Goal: Information Seeking & Learning: Learn about a topic

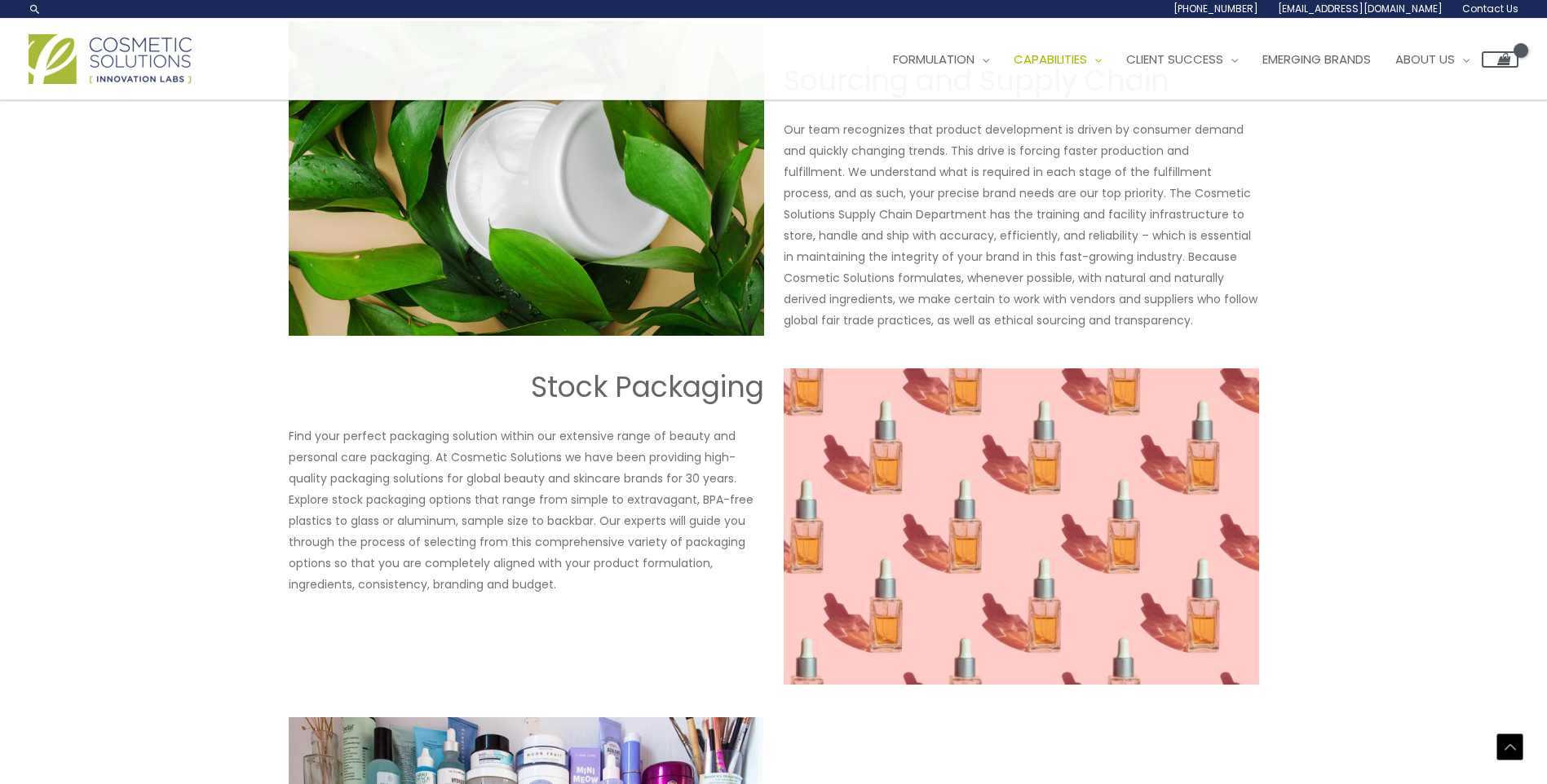
scroll to position [1106, 0]
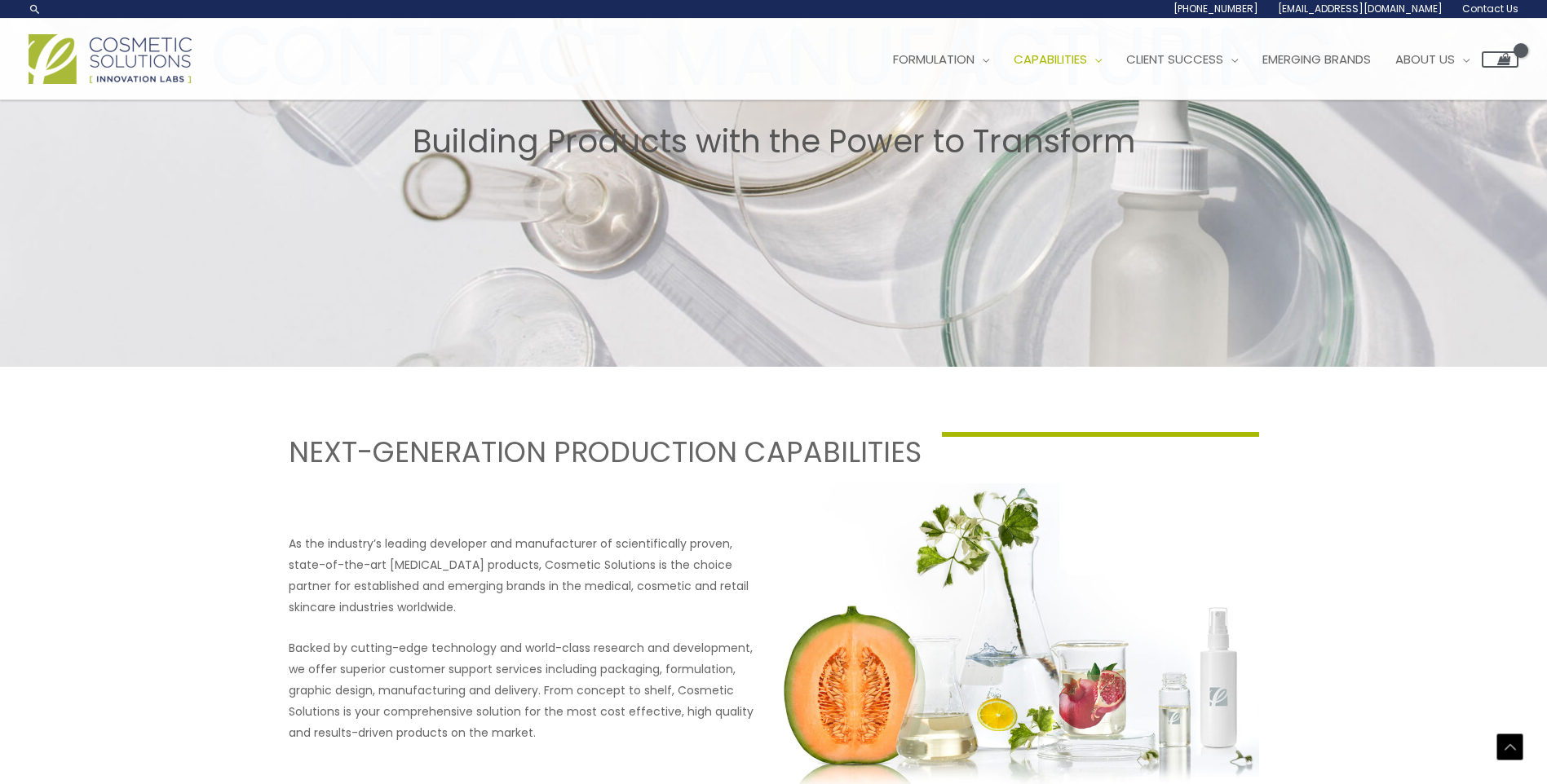
scroll to position [334, 0]
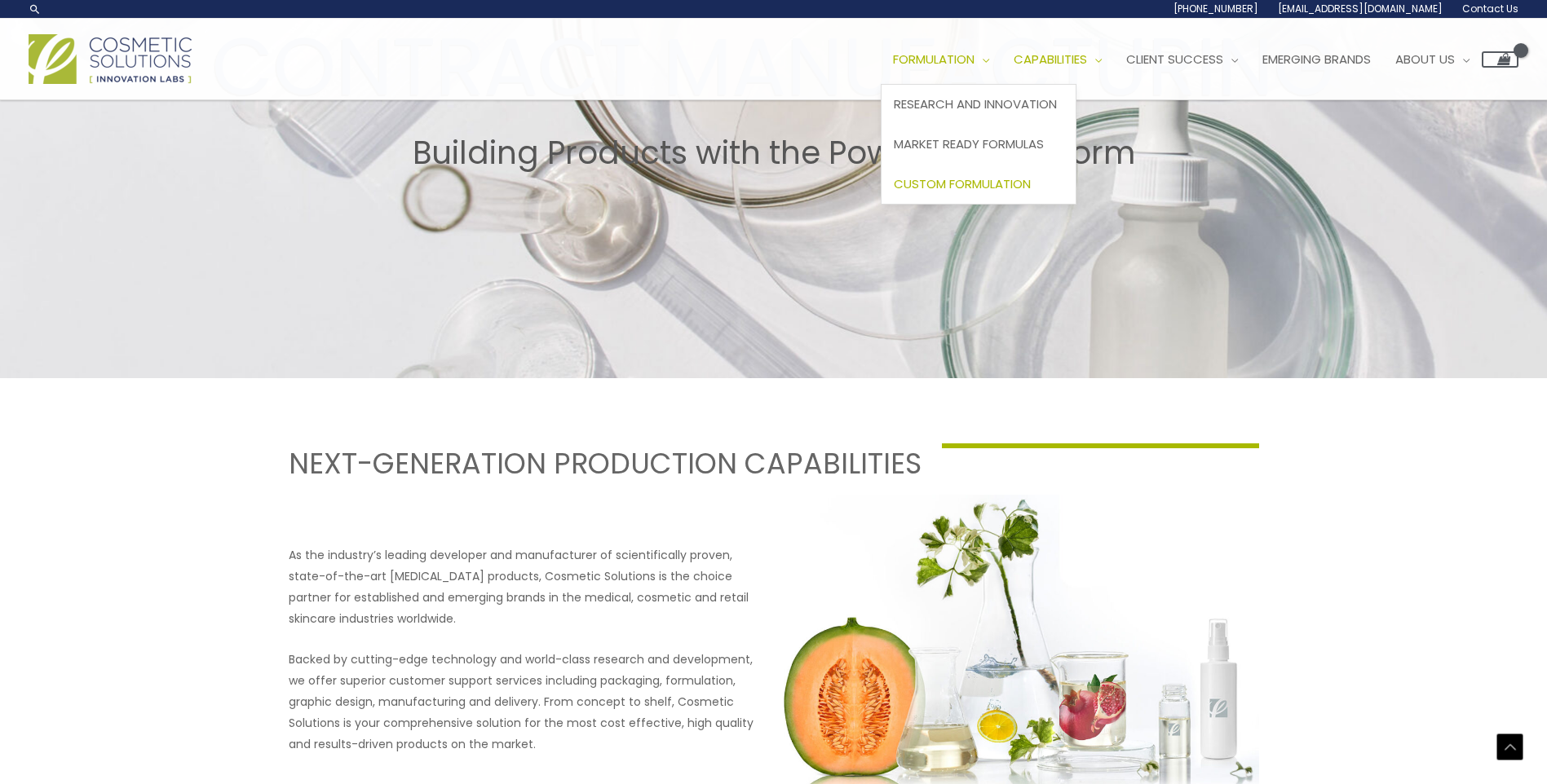
click at [1005, 173] on link "Custom Formulation" at bounding box center [978, 183] width 194 height 40
